Goal: Task Accomplishment & Management: Manage account settings

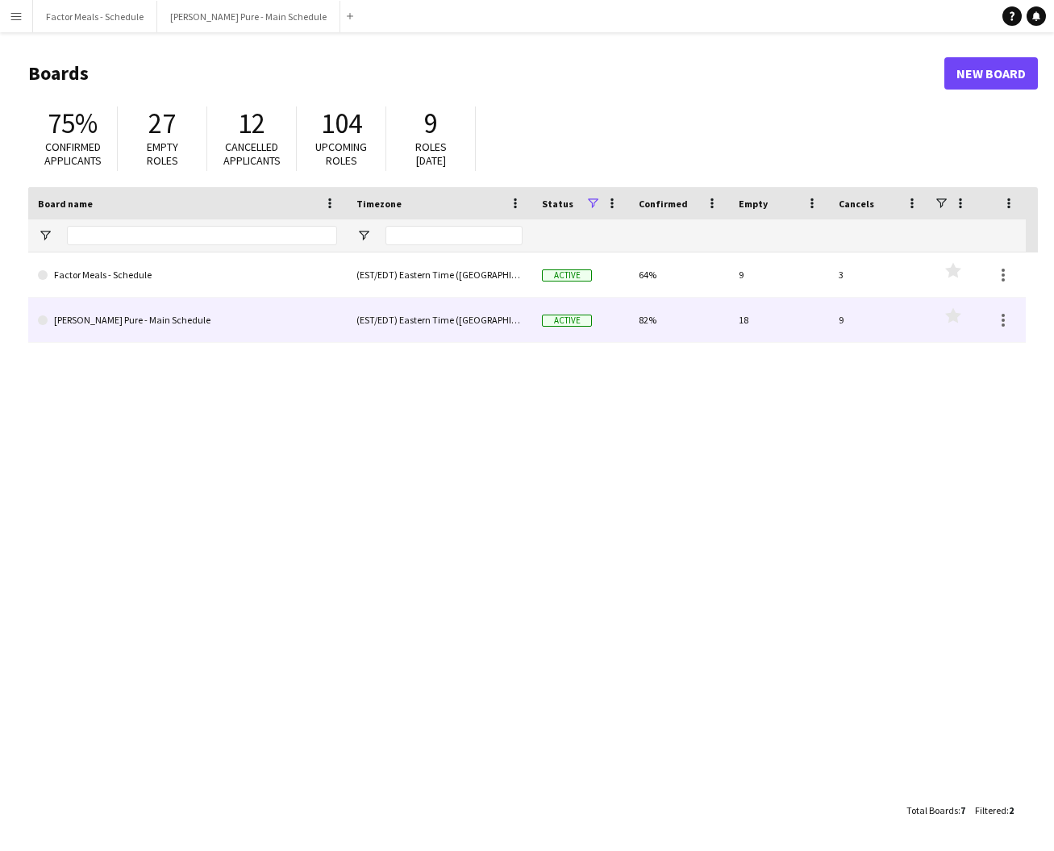
click at [98, 322] on link "[PERSON_NAME] Pure - Main Schedule" at bounding box center [187, 320] width 299 height 45
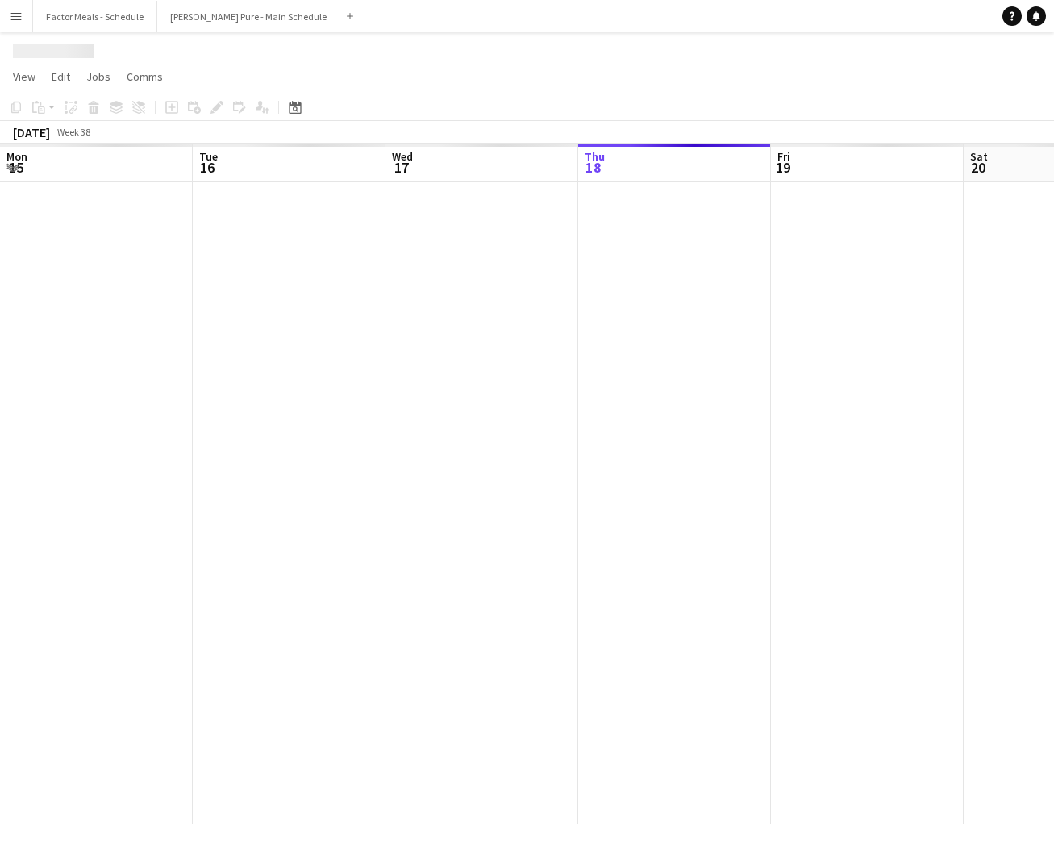
scroll to position [0, 385]
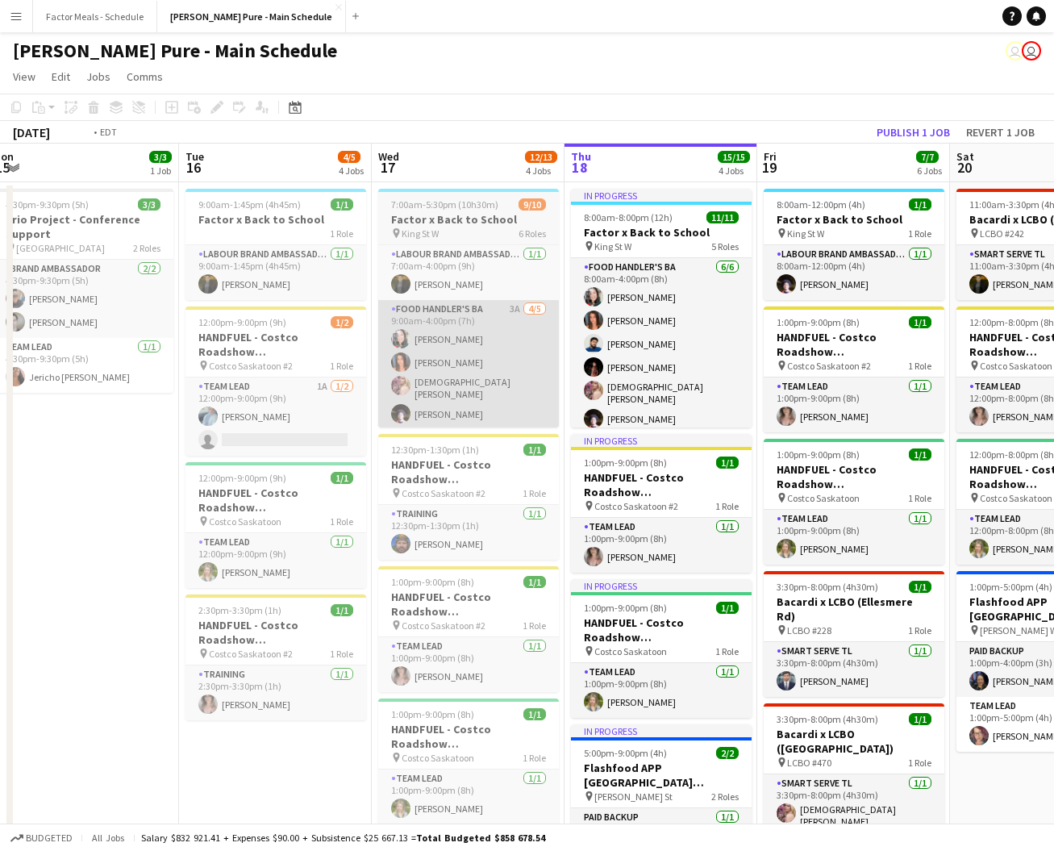
drag, startPoint x: 165, startPoint y: 404, endPoint x: 586, endPoint y: 390, distance: 421.2
click at [737, 400] on app-calendar-viewport "Sat 13 Sun 14 Mon 15 3/3 1 Job Tue 16 4/5 4 Jobs Wed 17 12/13 4 Jobs Thu 18 15/…" at bounding box center [527, 644] width 1054 height 1001
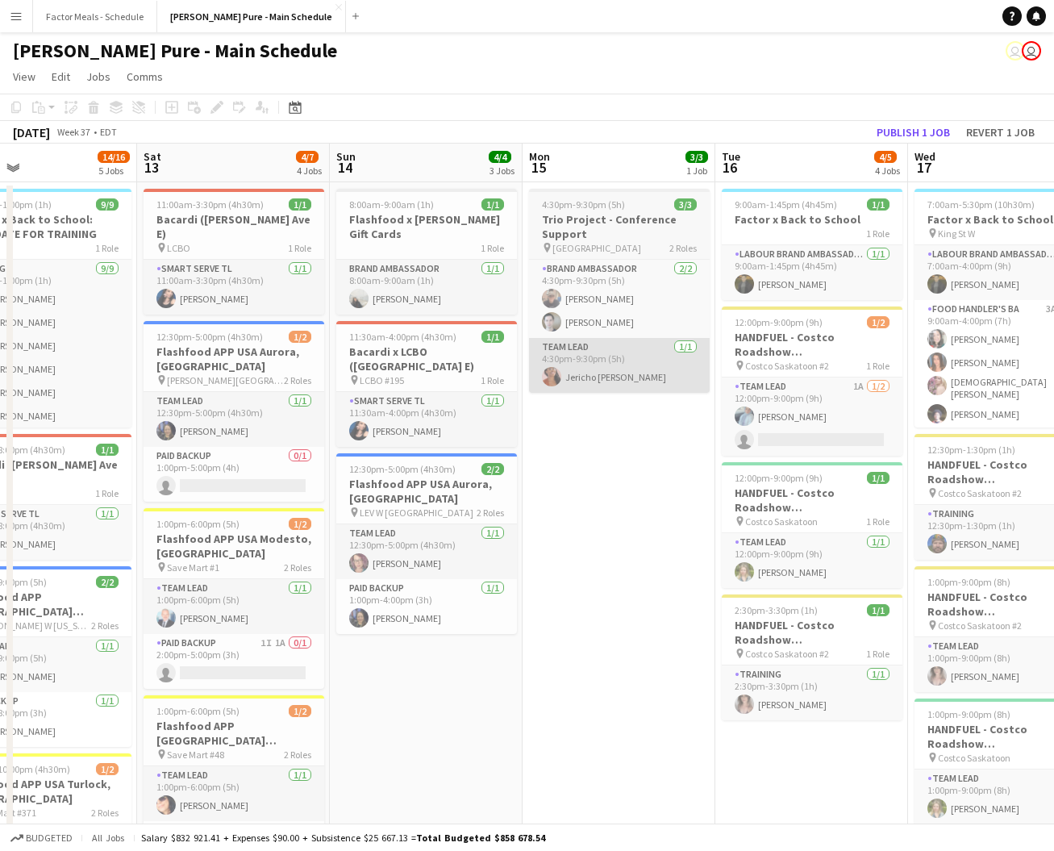
drag, startPoint x: 323, startPoint y: 399, endPoint x: 888, endPoint y: 355, distance: 566.2
click at [872, 356] on app-calendar-viewport "Wed 10 Thu 11 Fri 12 14/16 5 Jobs Sat 13 4/7 4 Jobs Sun 14 4/4 3 Jobs Mon 15 3/…" at bounding box center [527, 688] width 1054 height 1089
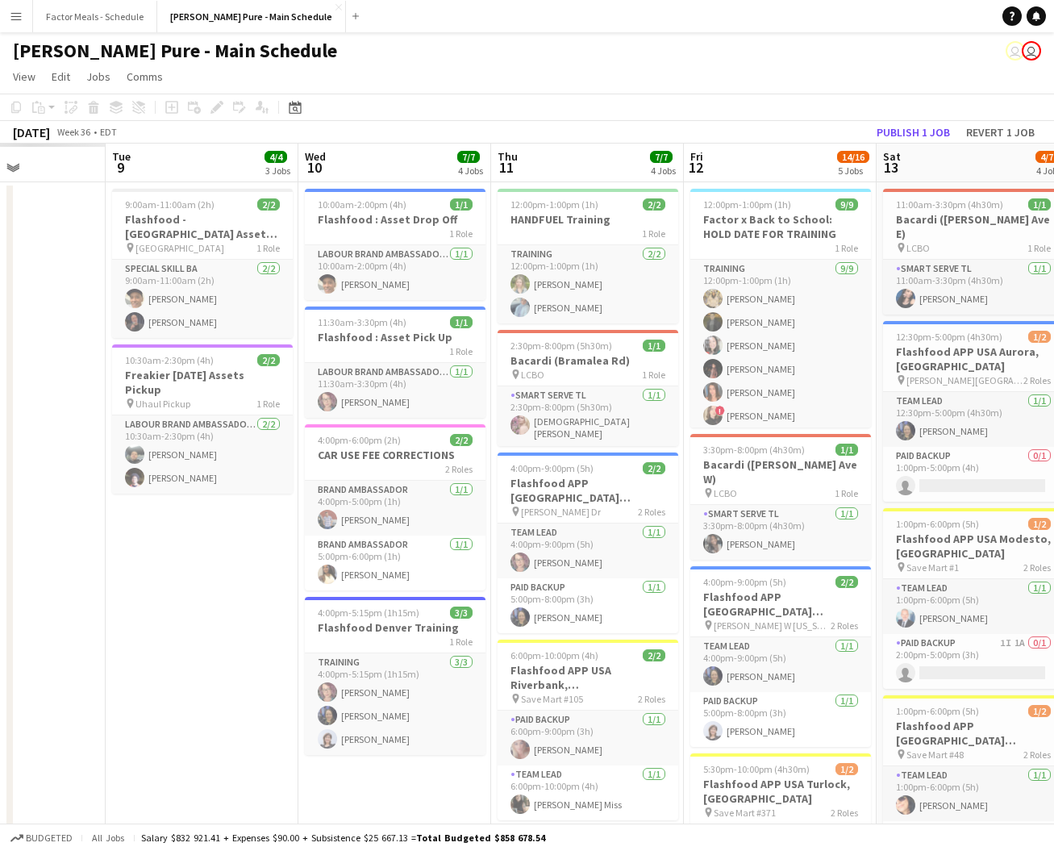
drag, startPoint x: 364, startPoint y: 347, endPoint x: 840, endPoint y: 328, distance: 476.2
click at [840, 328] on app-calendar-viewport "Sat 6 Sun 7 Mon 8 Tue 9 4/4 3 Jobs Wed 10 7/7 4 Jobs Thu 11 7/7 4 Jobs Fri 12 1…" at bounding box center [527, 712] width 1054 height 1137
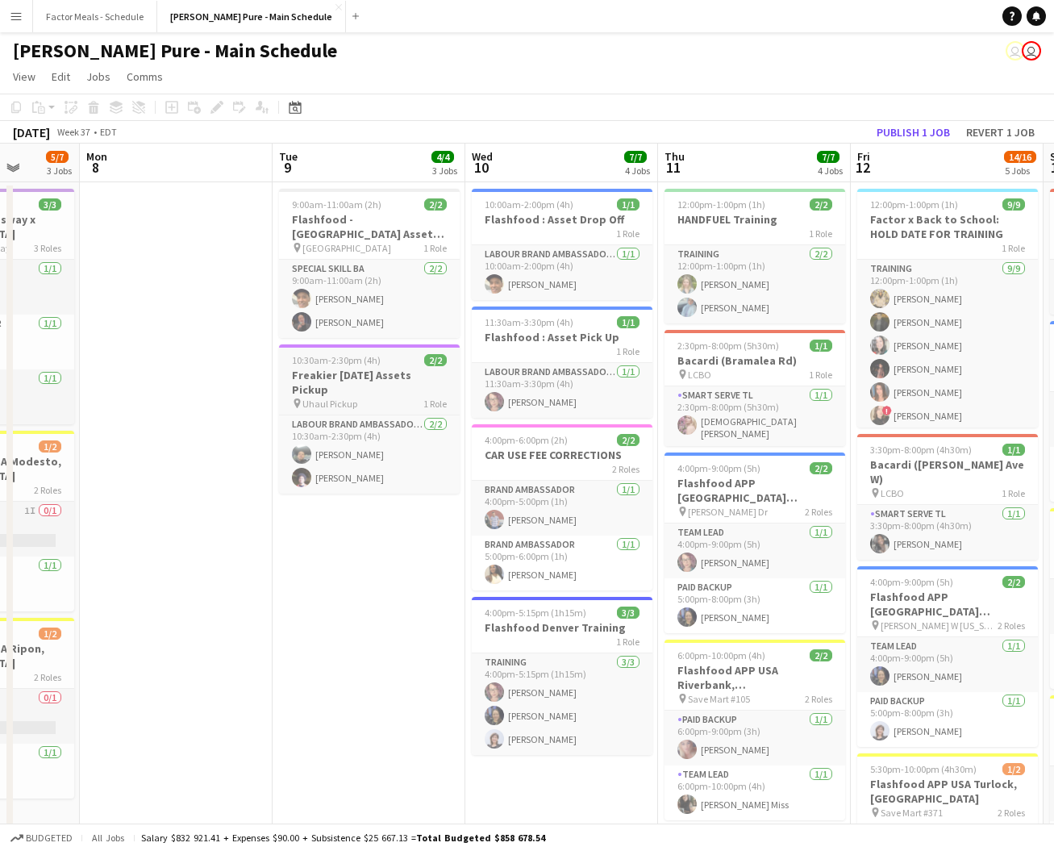
drag, startPoint x: 518, startPoint y: 343, endPoint x: 753, endPoint y: 332, distance: 235.7
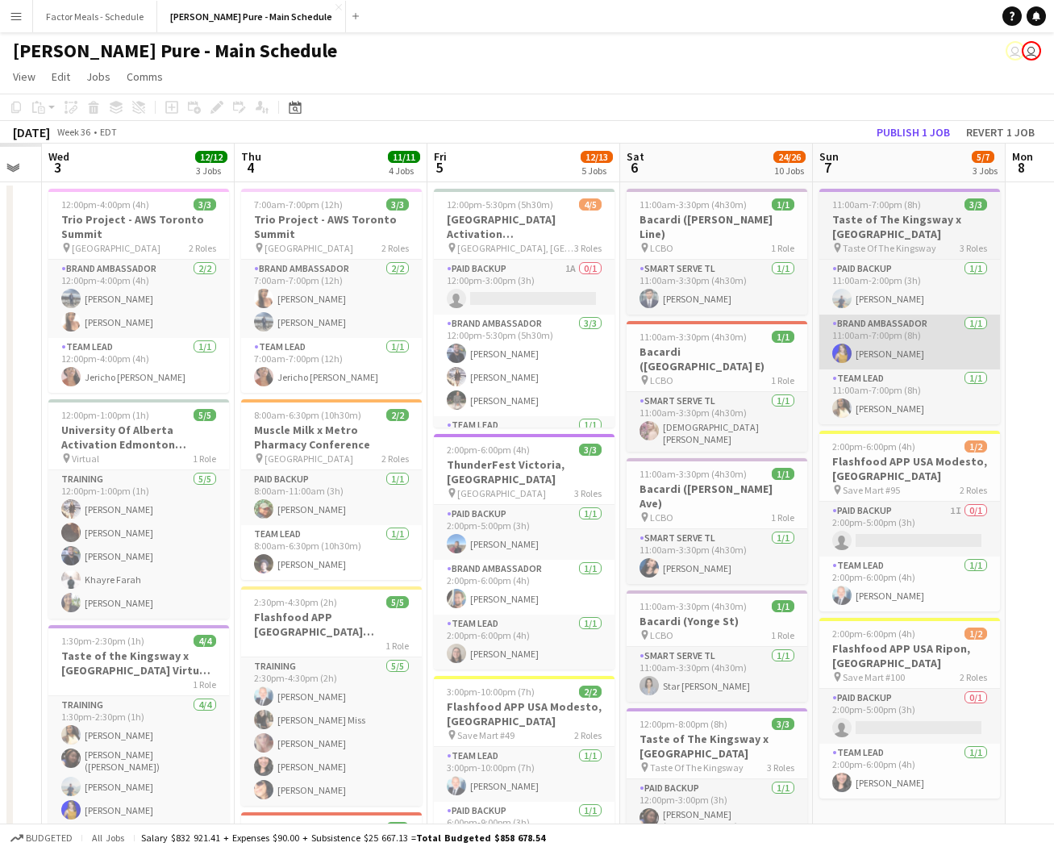
scroll to position [0, 500]
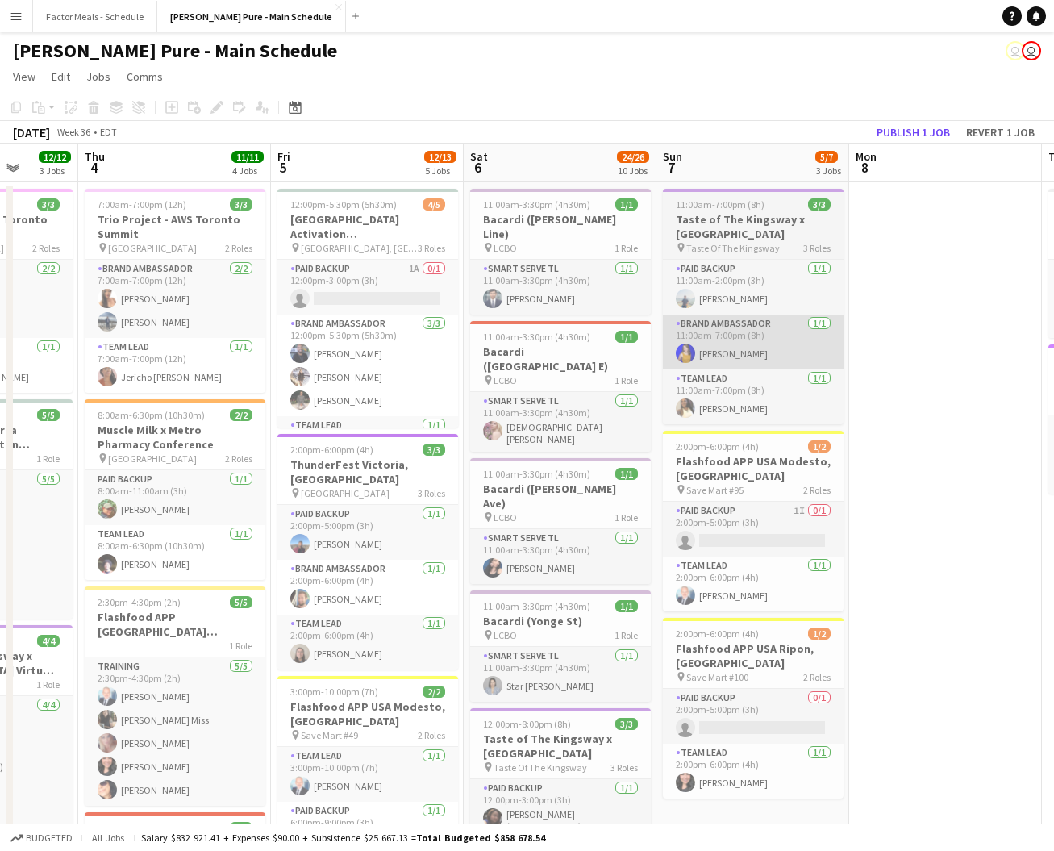
drag, startPoint x: 419, startPoint y: 365, endPoint x: 748, endPoint y: 335, distance: 331.3
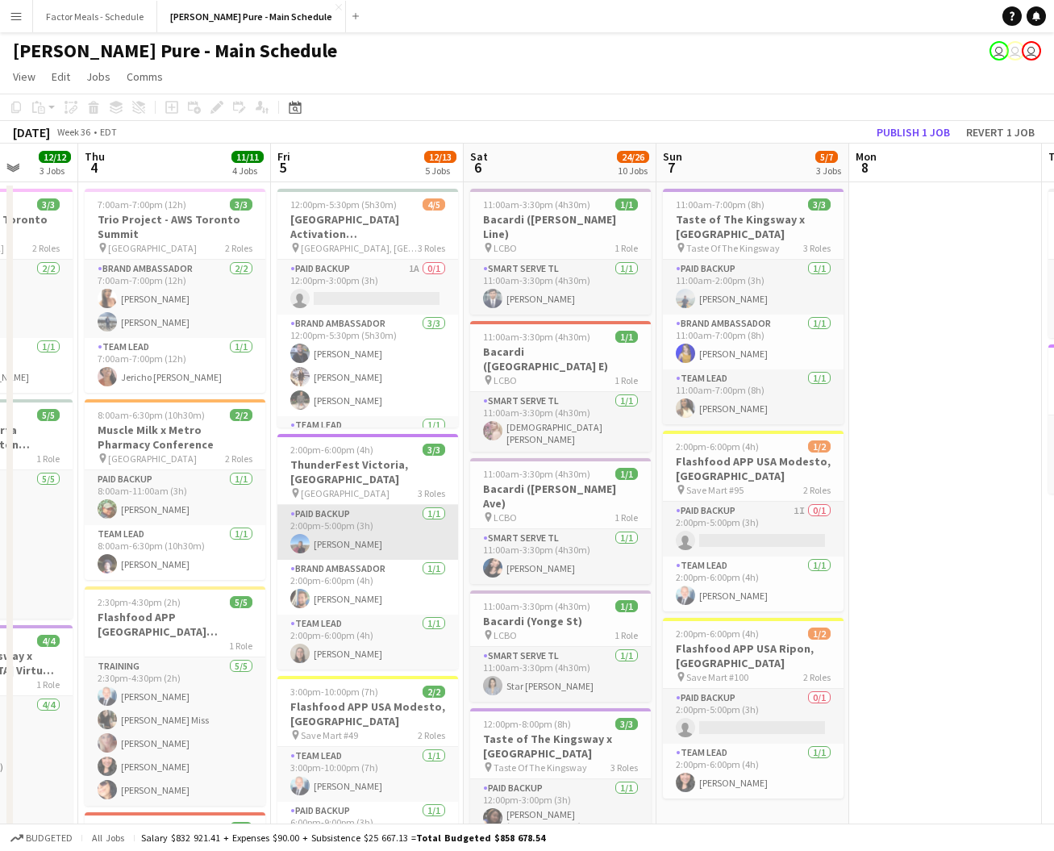
scroll to position [18, 0]
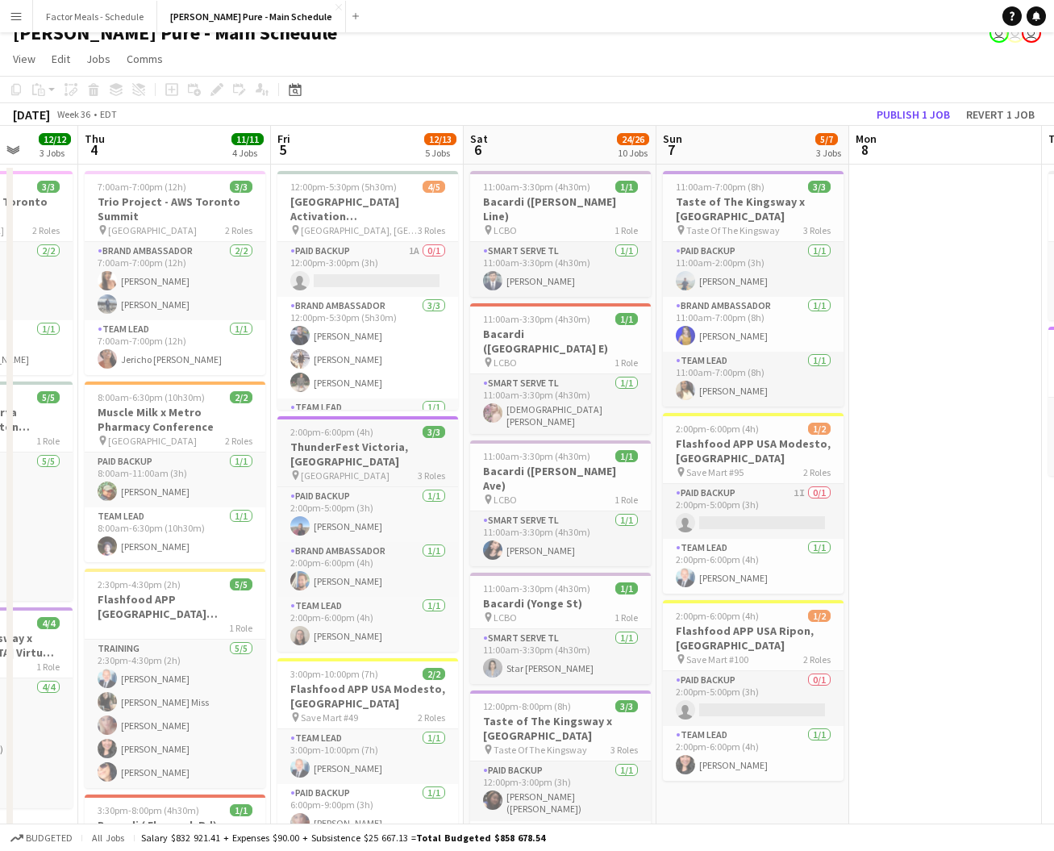
click at [340, 444] on h3 "ThunderFest Victoria, [GEOGRAPHIC_DATA]" at bounding box center [367, 454] width 181 height 29
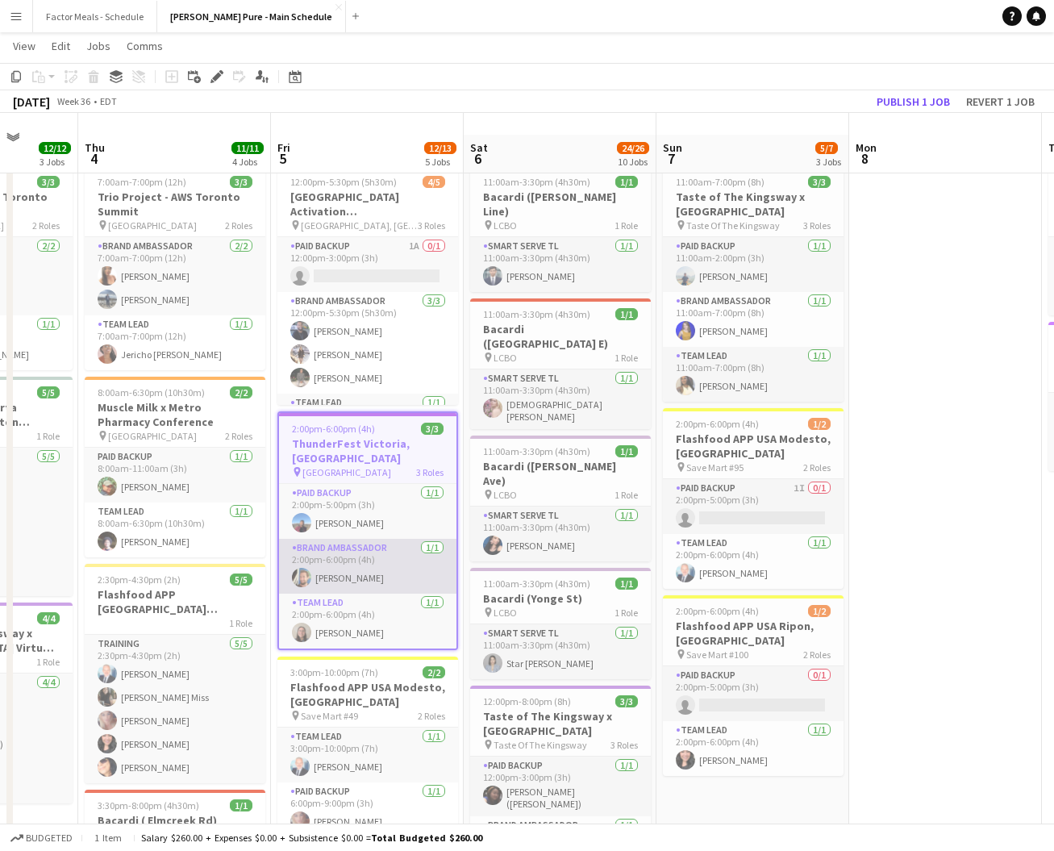
scroll to position [43, 0]
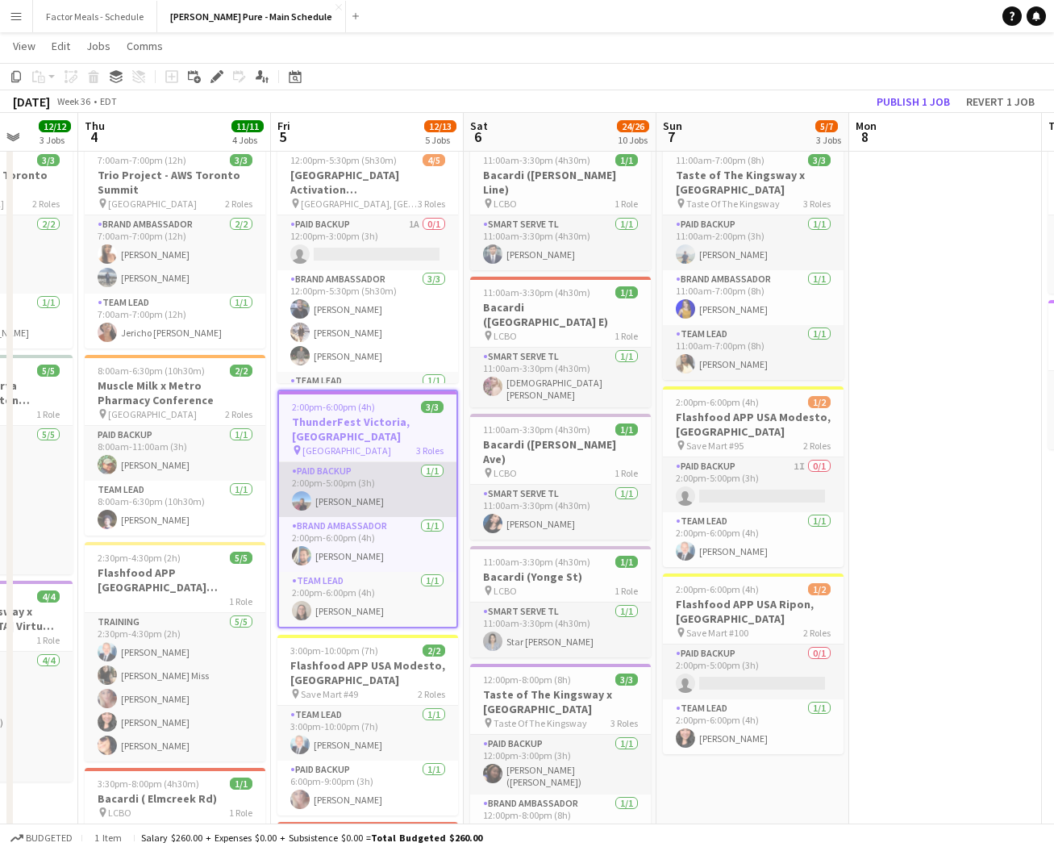
click at [343, 487] on app-card-role "Paid Backup [DATE] 2:00pm-5:00pm (3h) [PERSON_NAME]" at bounding box center [367, 489] width 177 height 55
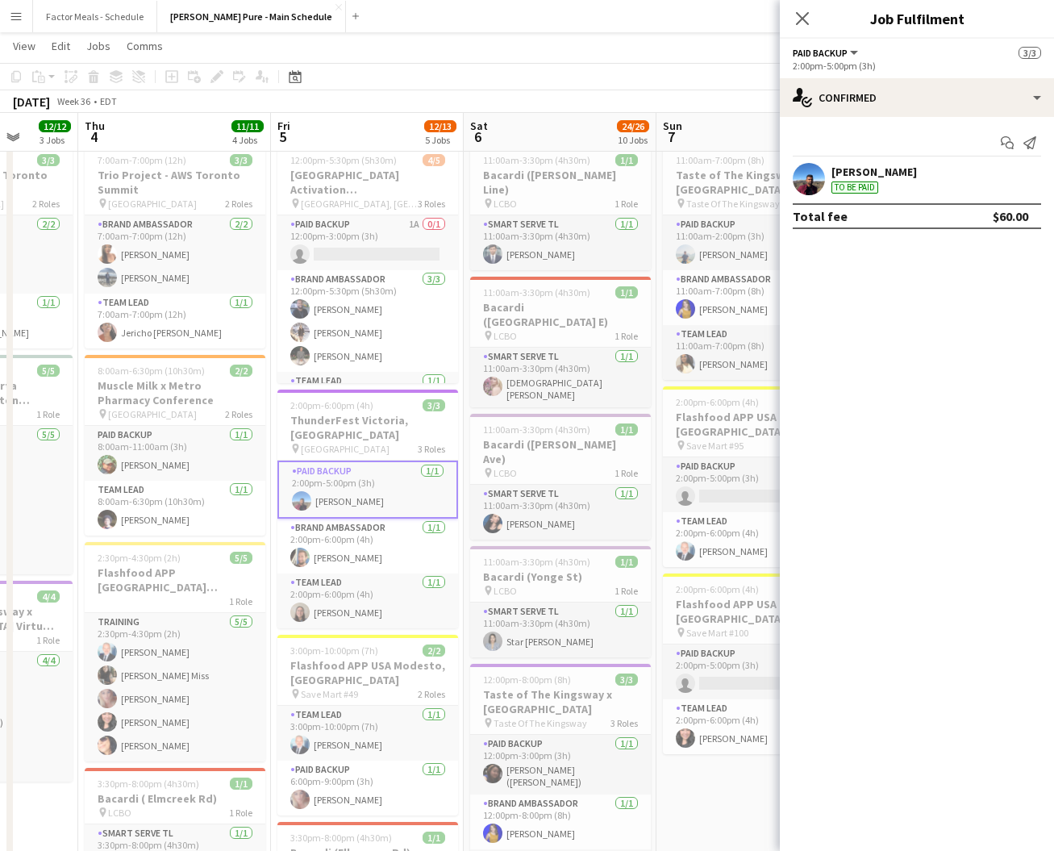
click at [861, 169] on div "[PERSON_NAME]" at bounding box center [873, 172] width 85 height 15
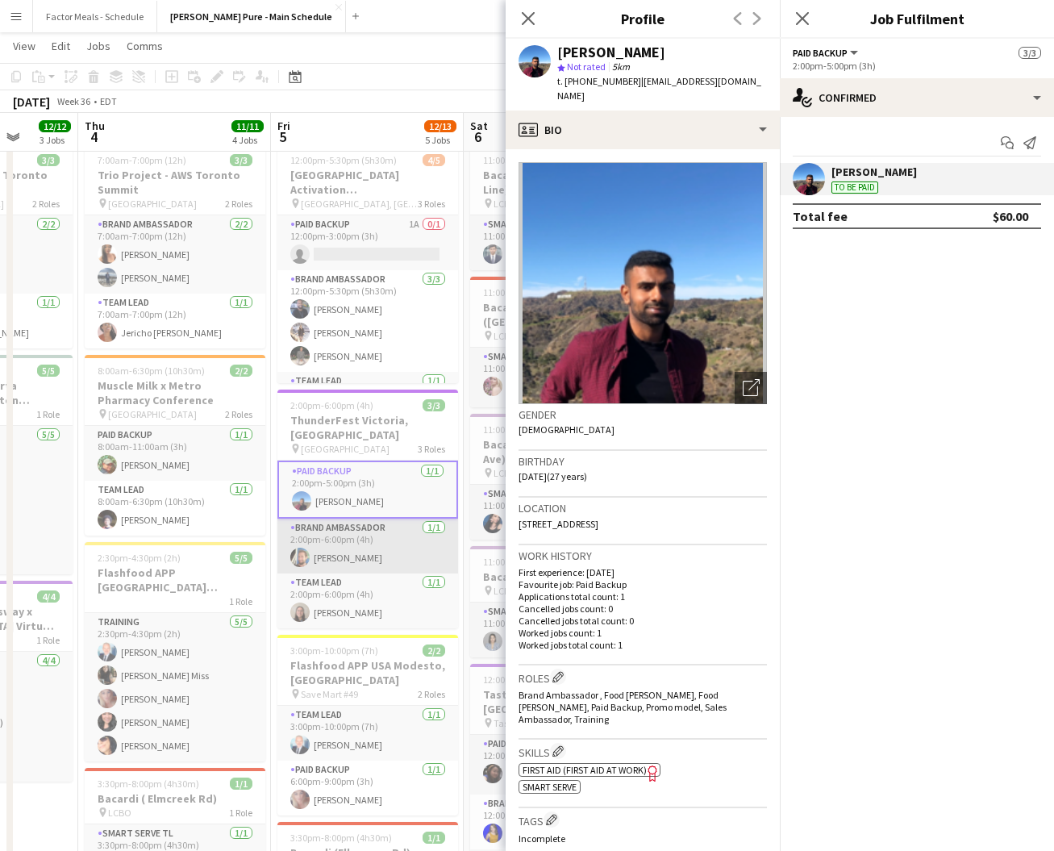
click at [375, 543] on app-card-role "Brand Ambassador [DATE] 2:00pm-6:00pm (4h) [PERSON_NAME]" at bounding box center [367, 546] width 181 height 55
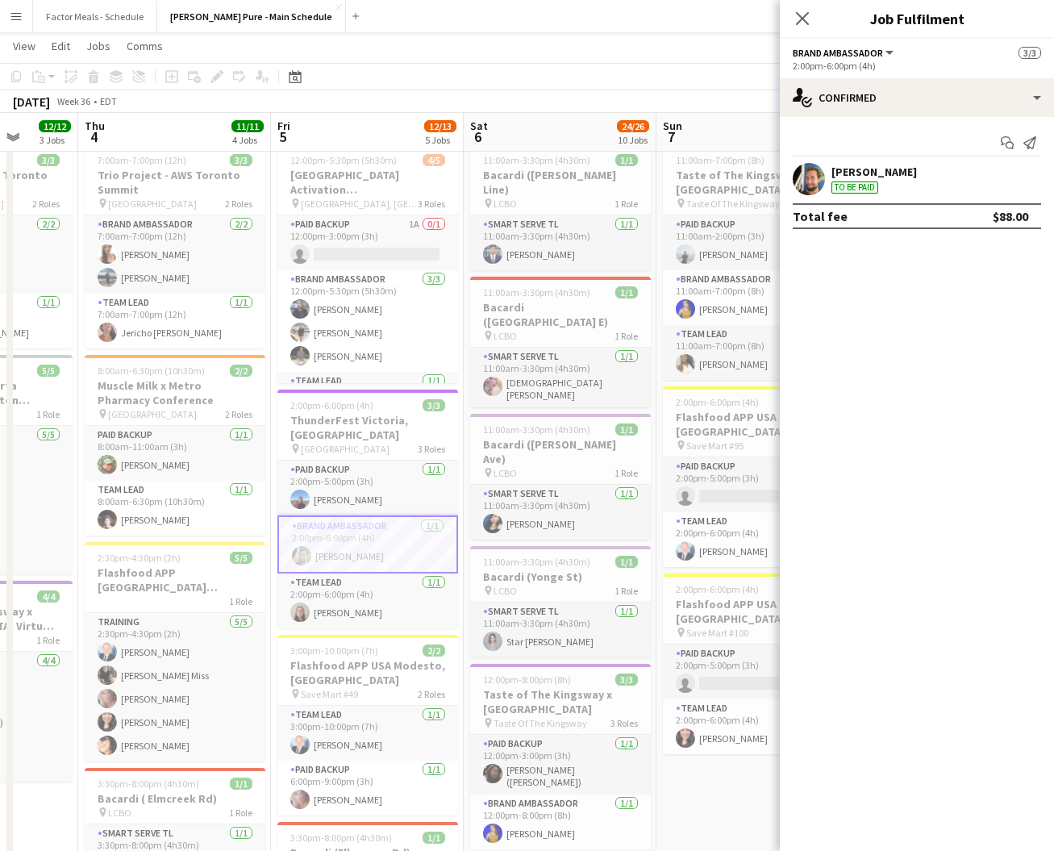
click at [807, 181] on app-user-avatar at bounding box center [809, 179] width 32 height 32
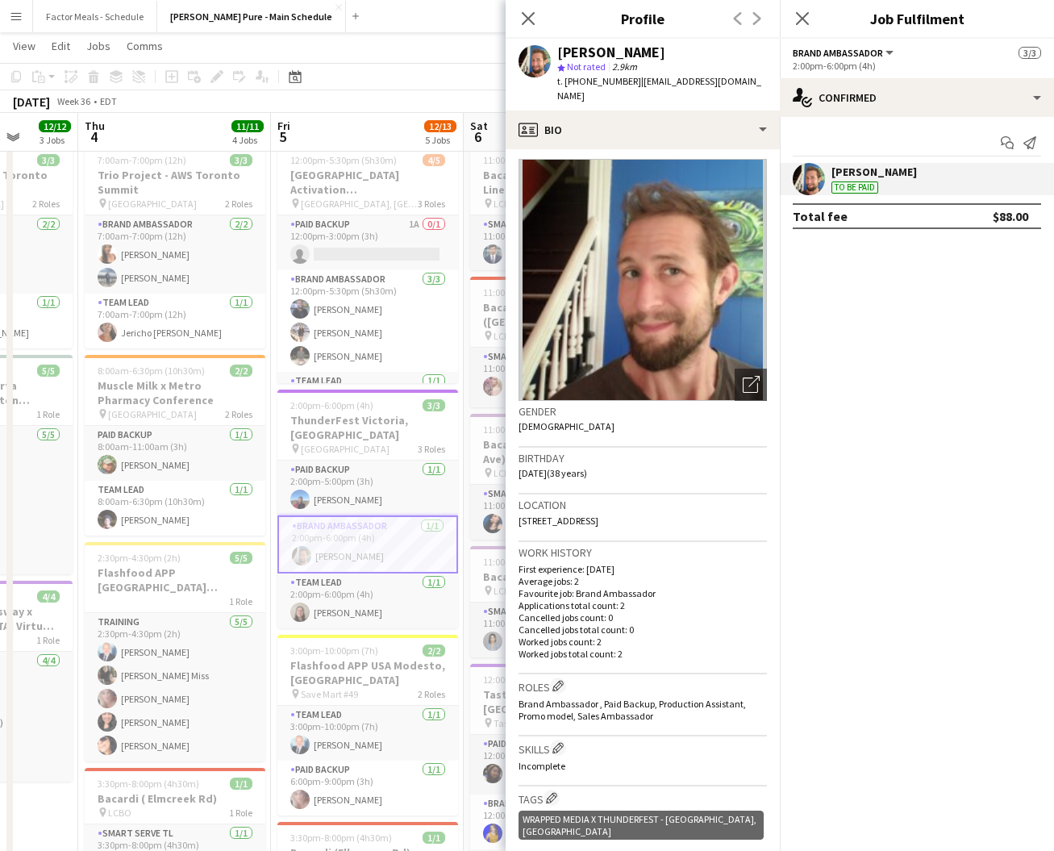
scroll to position [0, 0]
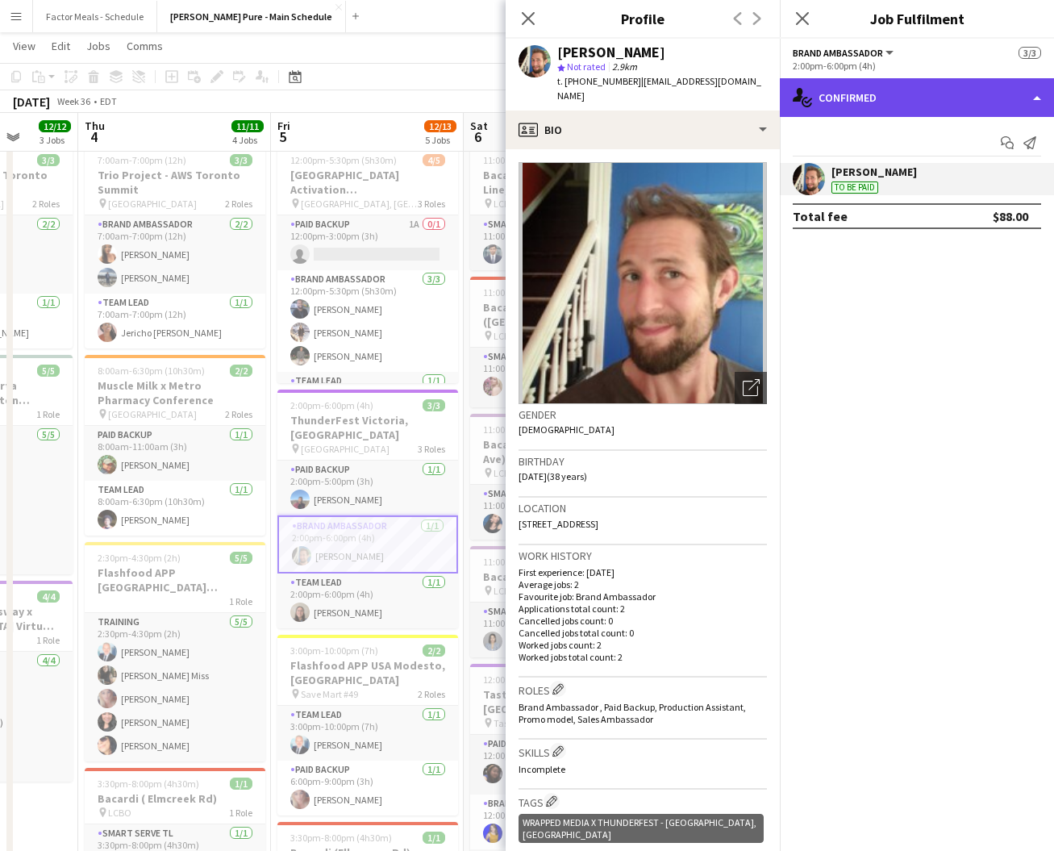
click at [901, 96] on div "single-neutral-actions-check-2 Confirmed" at bounding box center [917, 97] width 274 height 39
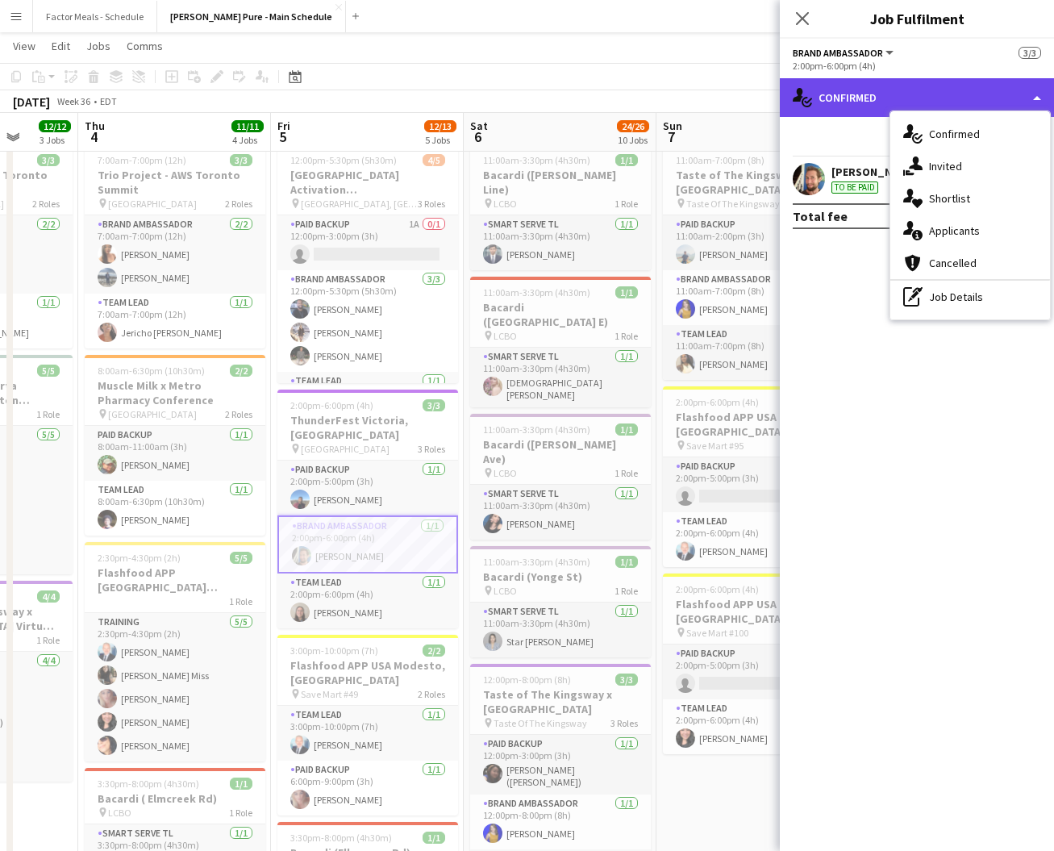
click at [837, 102] on div "single-neutral-actions-check-2 Confirmed" at bounding box center [917, 97] width 274 height 39
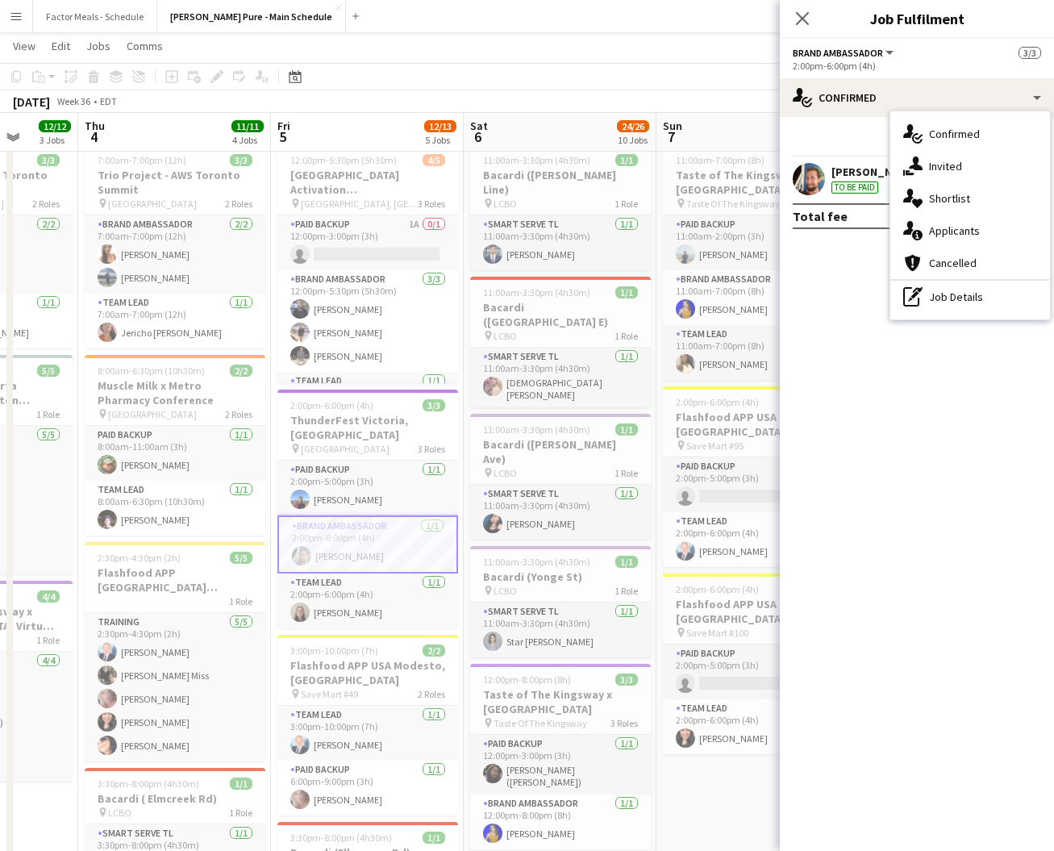
click at [823, 168] on div at bounding box center [809, 179] width 32 height 32
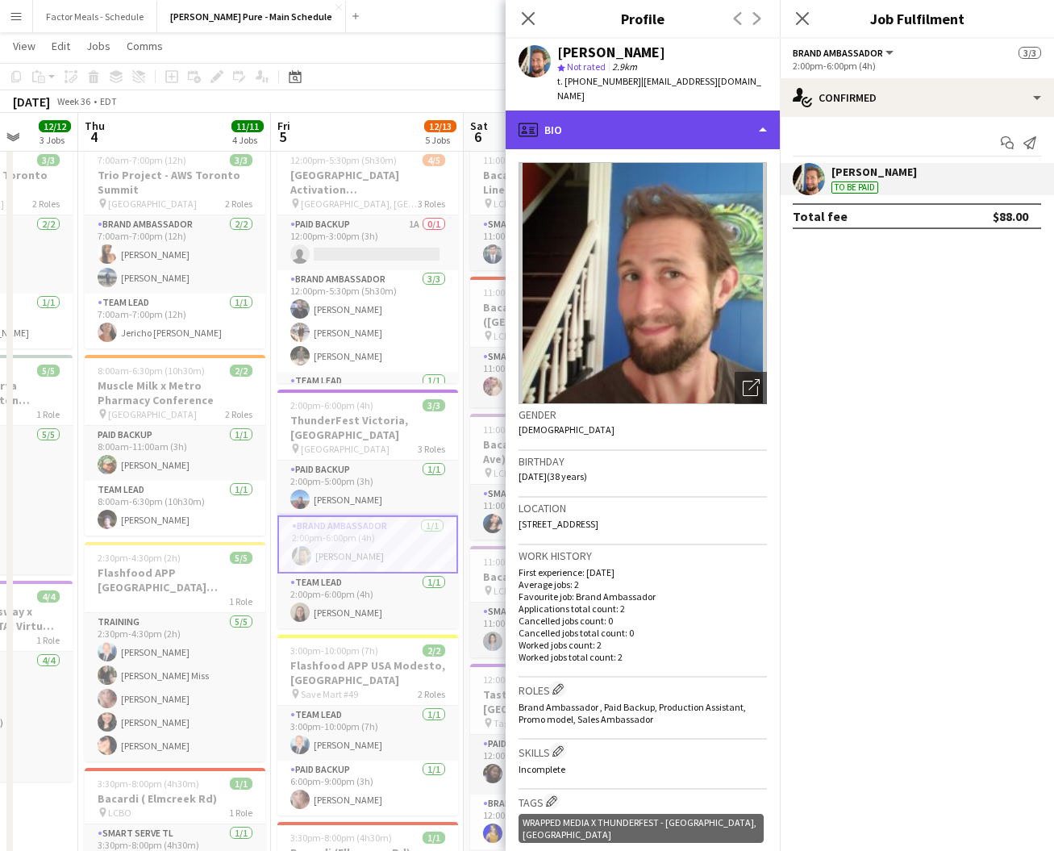
click at [573, 116] on div "profile Bio" at bounding box center [643, 129] width 274 height 39
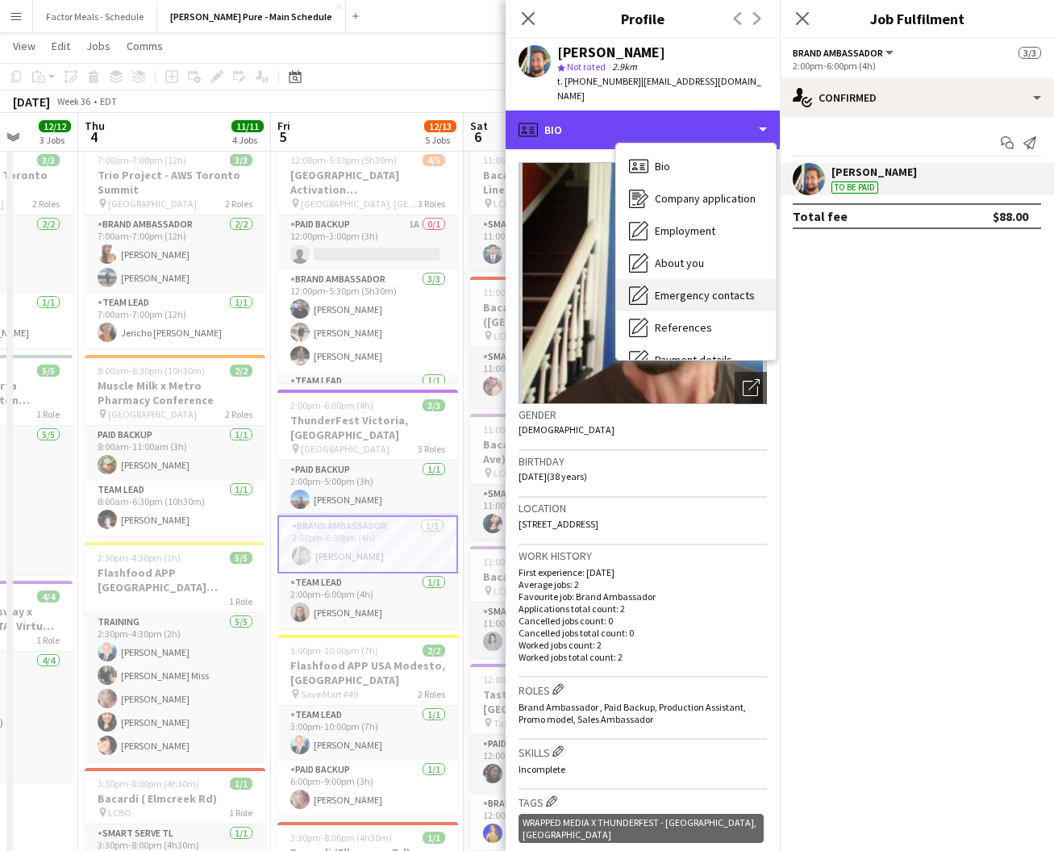
scroll to position [112, 0]
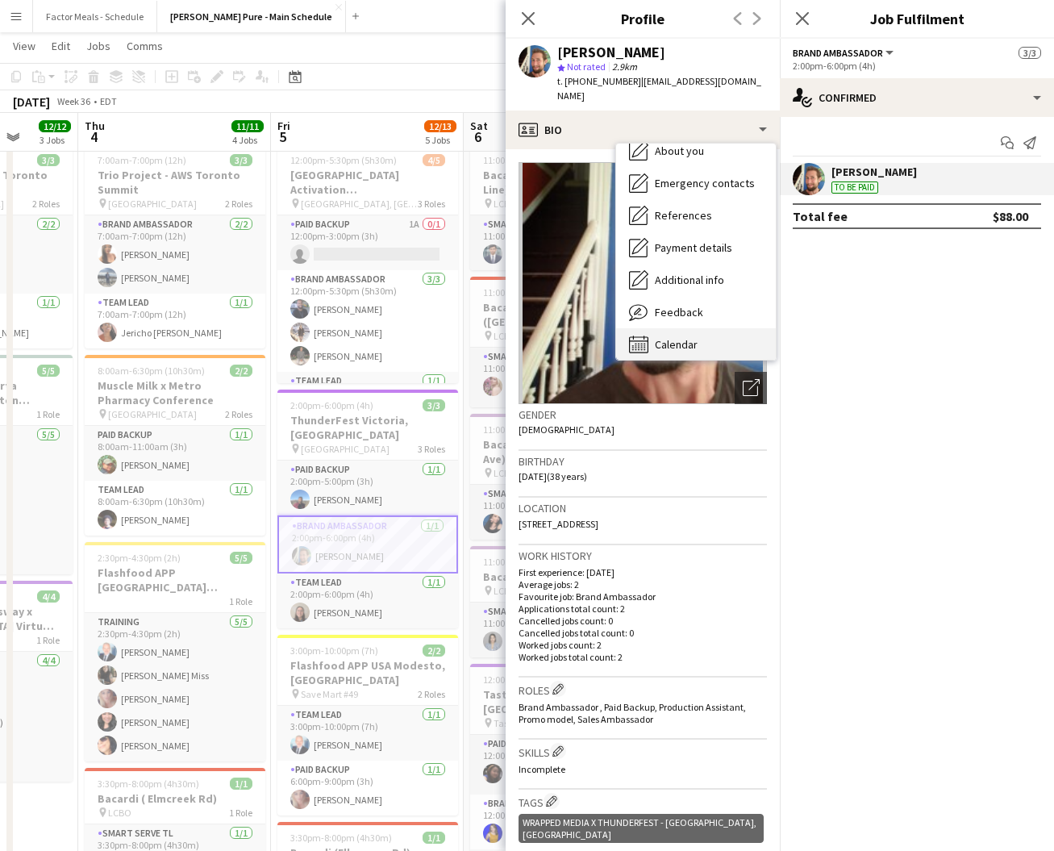
click at [678, 337] on span "Calendar" at bounding box center [676, 344] width 43 height 15
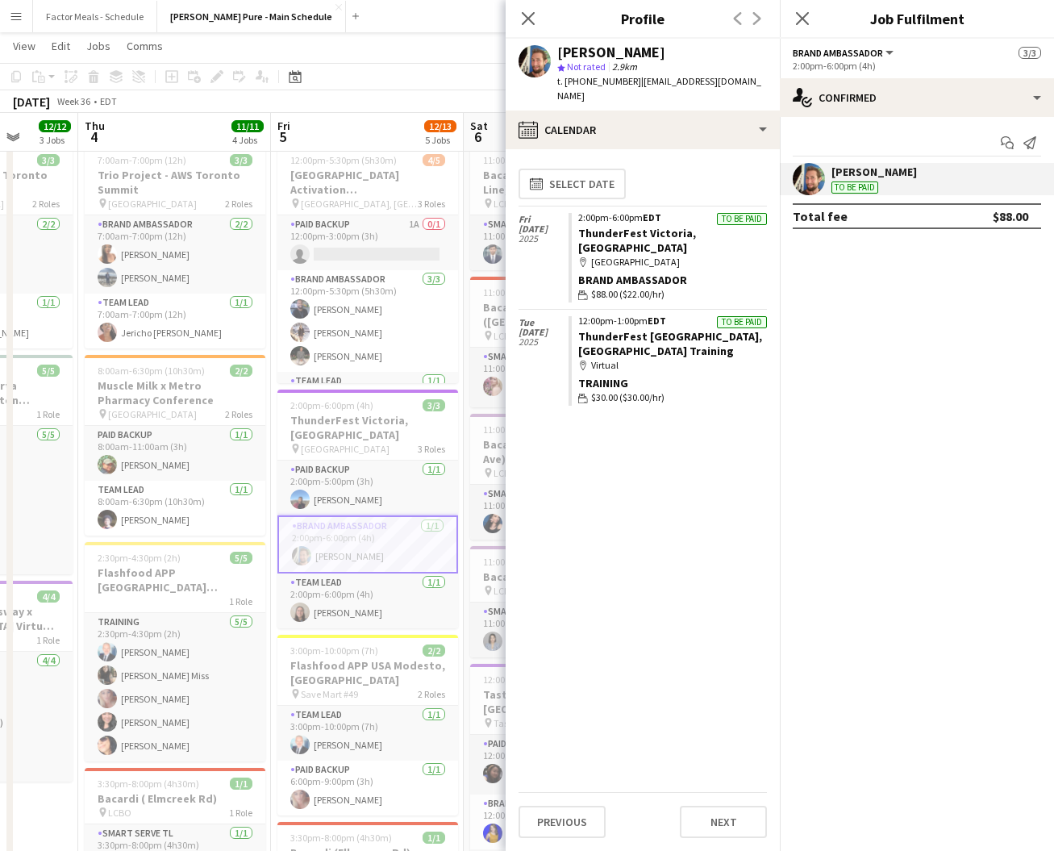
drag, startPoint x: 569, startPoint y: 17, endPoint x: 562, endPoint y: 31, distance: 15.5
click at [562, 31] on div "Close pop-in Profile Previous Next" at bounding box center [643, 19] width 274 height 39
click at [806, 19] on icon "Close pop-in" at bounding box center [801, 17] width 15 height 15
